Goal: Task Accomplishment & Management: Complete application form

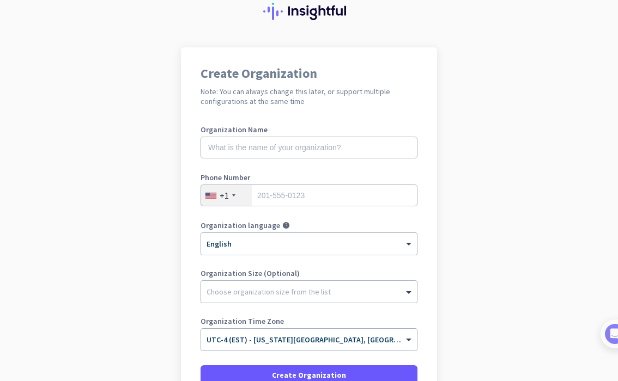
scroll to position [40, 0]
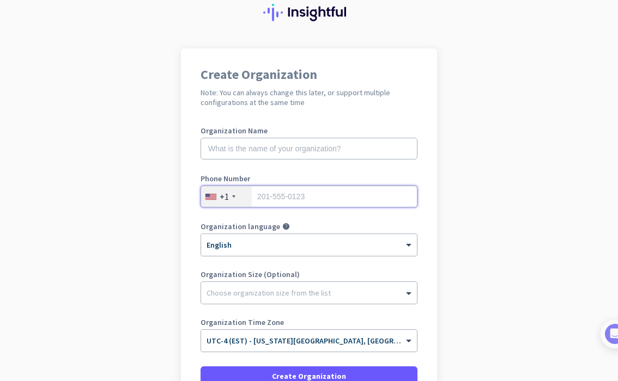
click at [282, 205] on input "tel" at bounding box center [309, 197] width 217 height 22
type input "2019250634"
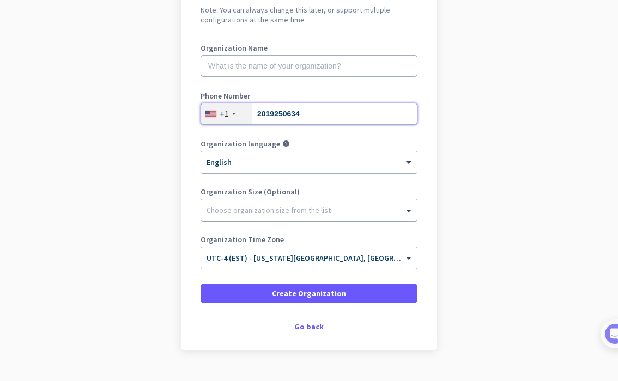
scroll to position [0, 0]
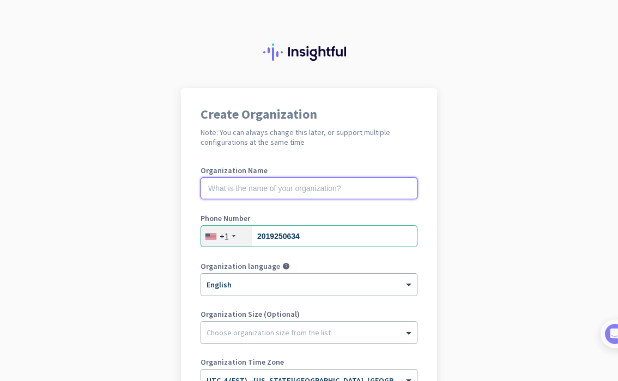
click at [329, 192] on input "text" at bounding box center [309, 189] width 217 height 22
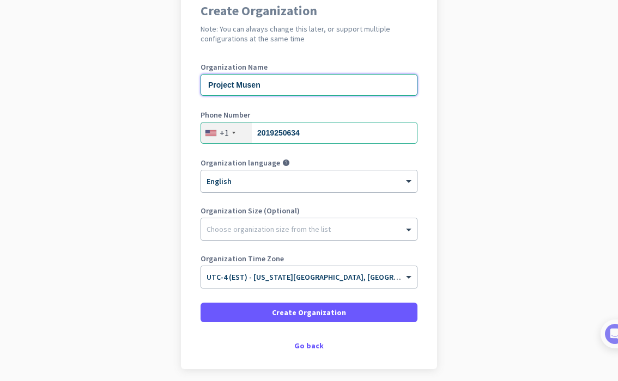
scroll to position [146, 0]
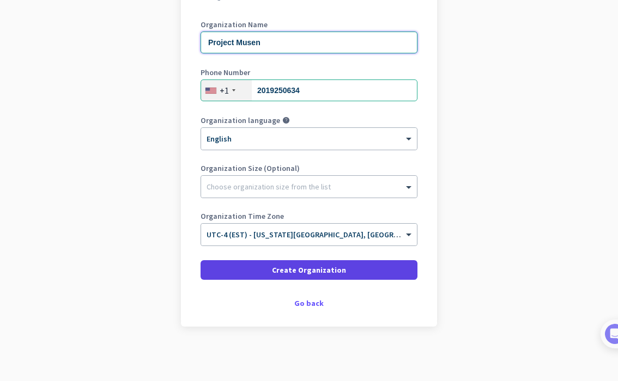
type input "Project Musen"
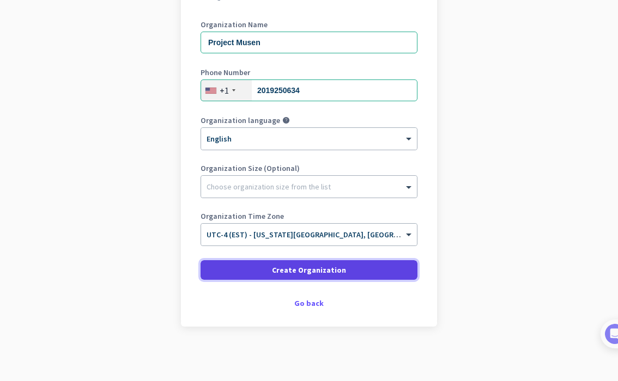
click at [322, 272] on span "Create Organization" at bounding box center [309, 270] width 74 height 11
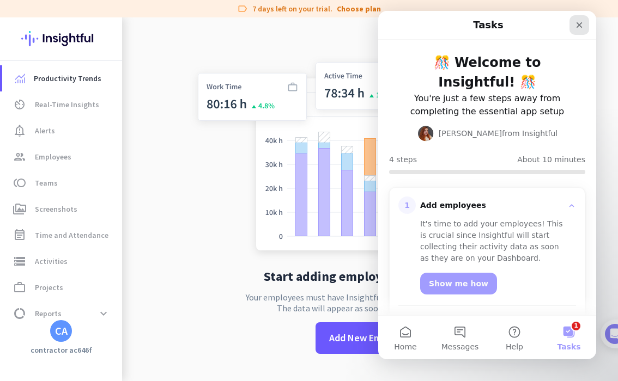
click at [579, 22] on icon "Close" at bounding box center [579, 25] width 9 height 9
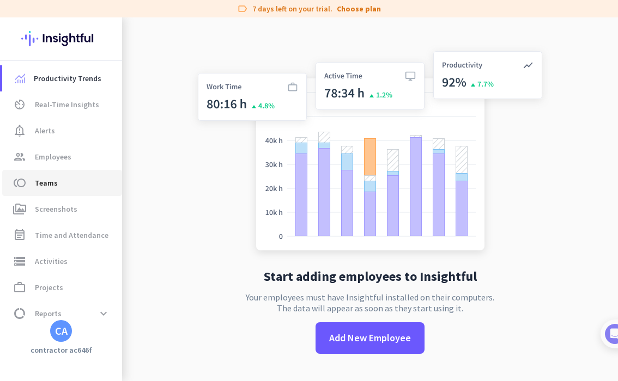
click at [54, 184] on span "Teams" at bounding box center [46, 183] width 23 height 13
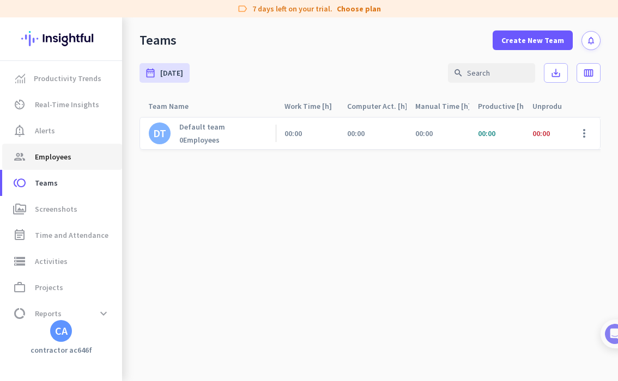
click at [62, 160] on span "Employees" at bounding box center [53, 156] width 37 height 13
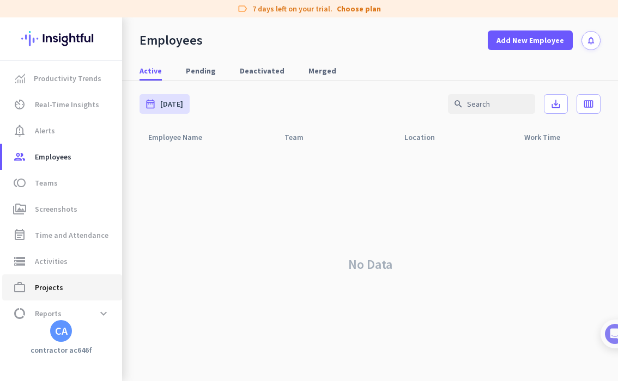
click at [80, 290] on span "work_outline Projects" at bounding box center [62, 287] width 102 height 13
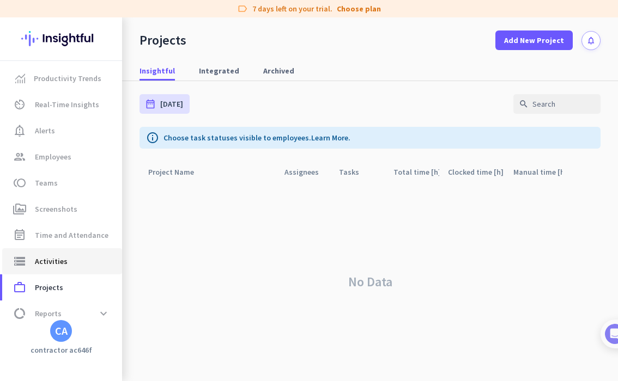
click at [80, 266] on span "storage Activities" at bounding box center [62, 261] width 102 height 13
type input "[DATE]"
